Goal: Task Accomplishment & Management: Use online tool/utility

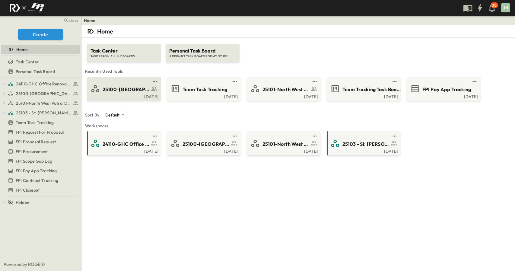
click at [124, 88] on span "25100-[GEOGRAPHIC_DATA]" at bounding box center [126, 89] width 47 height 7
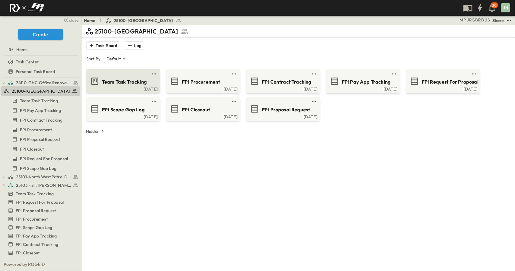
click at [124, 78] on div "Team Task Tracking" at bounding box center [128, 81] width 53 height 8
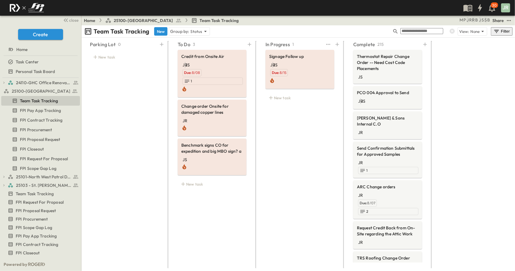
click at [269, 146] on div "In Progress 1 Signage Follow up JR JS Due: 8/15 New task" at bounding box center [299, 152] width 83 height 227
